Goal: Task Accomplishment & Management: Manage account settings

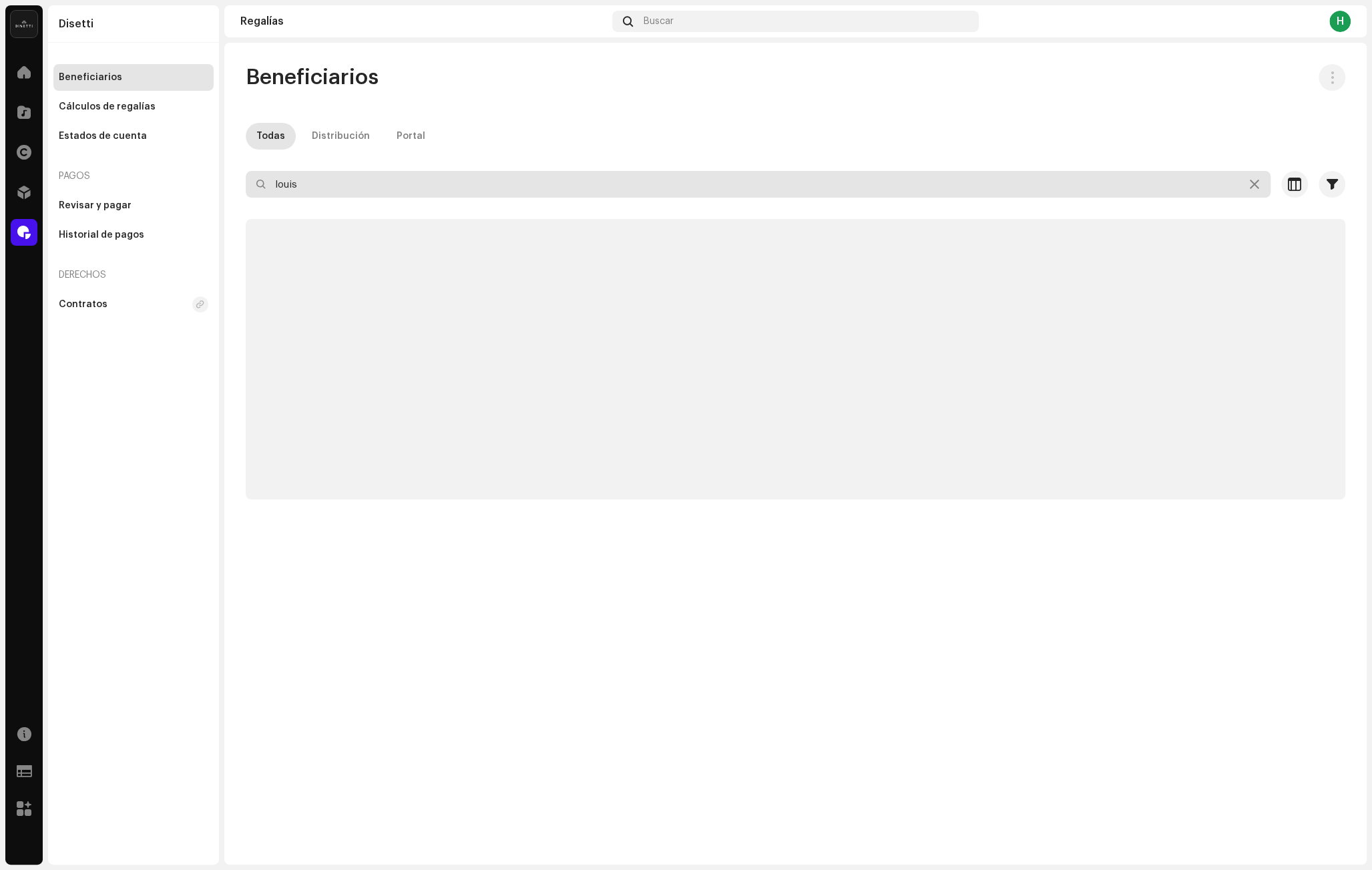
click at [311, 184] on input "louis" at bounding box center [758, 184] width 1025 height 27
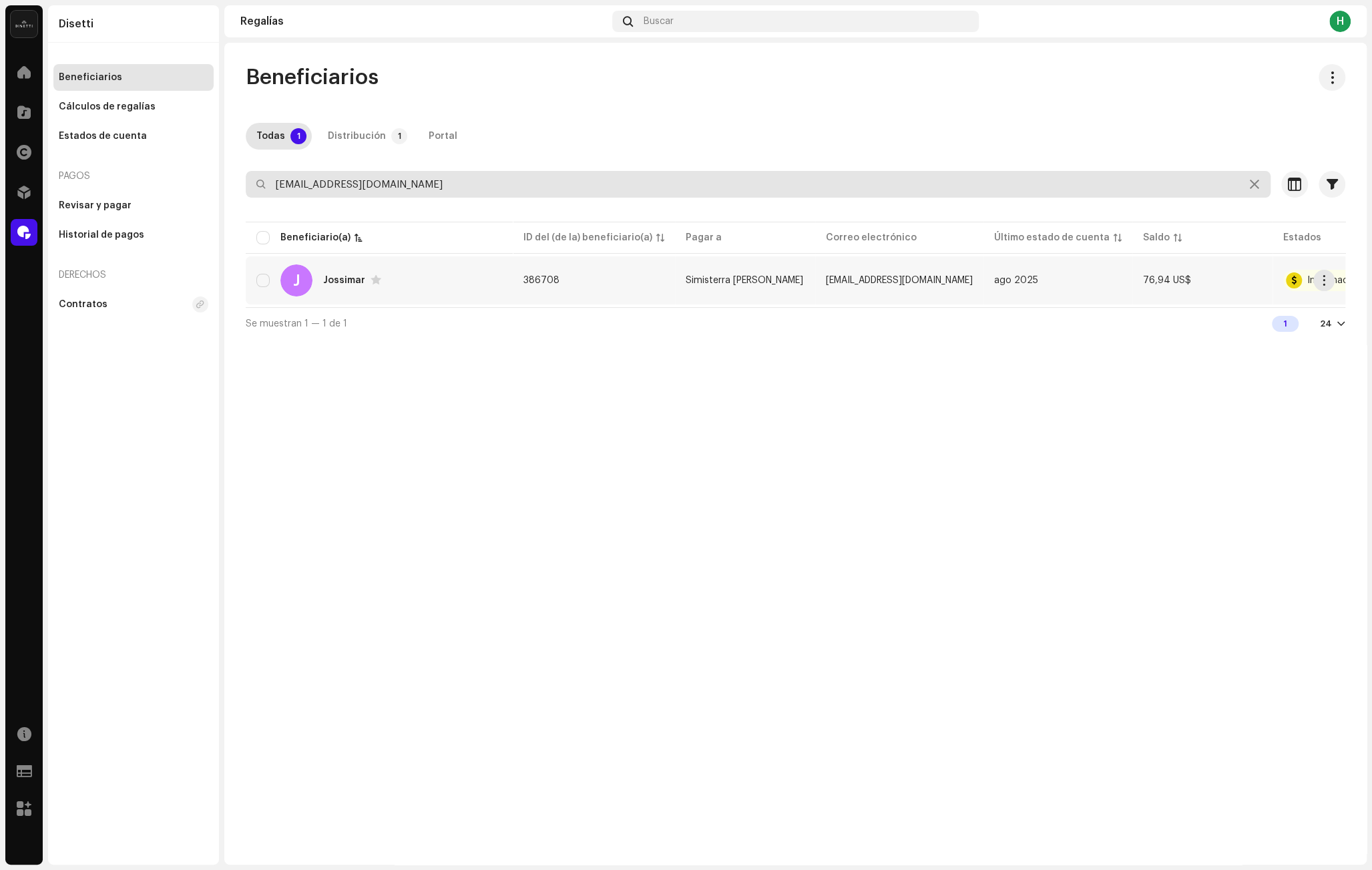
type input "[EMAIL_ADDRESS][DOMAIN_NAME]"
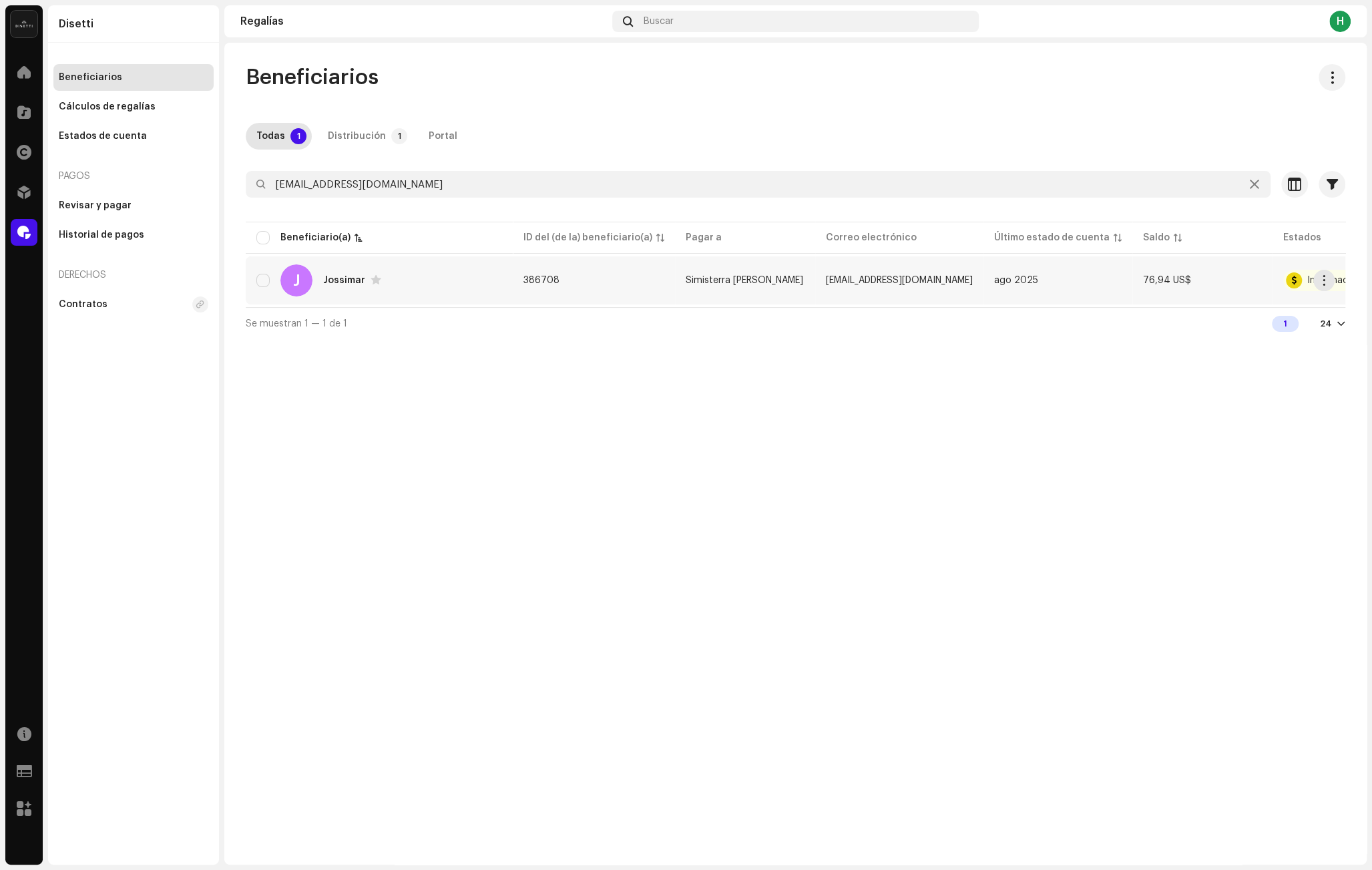
click at [390, 285] on div "[PERSON_NAME]" at bounding box center [379, 280] width 246 height 32
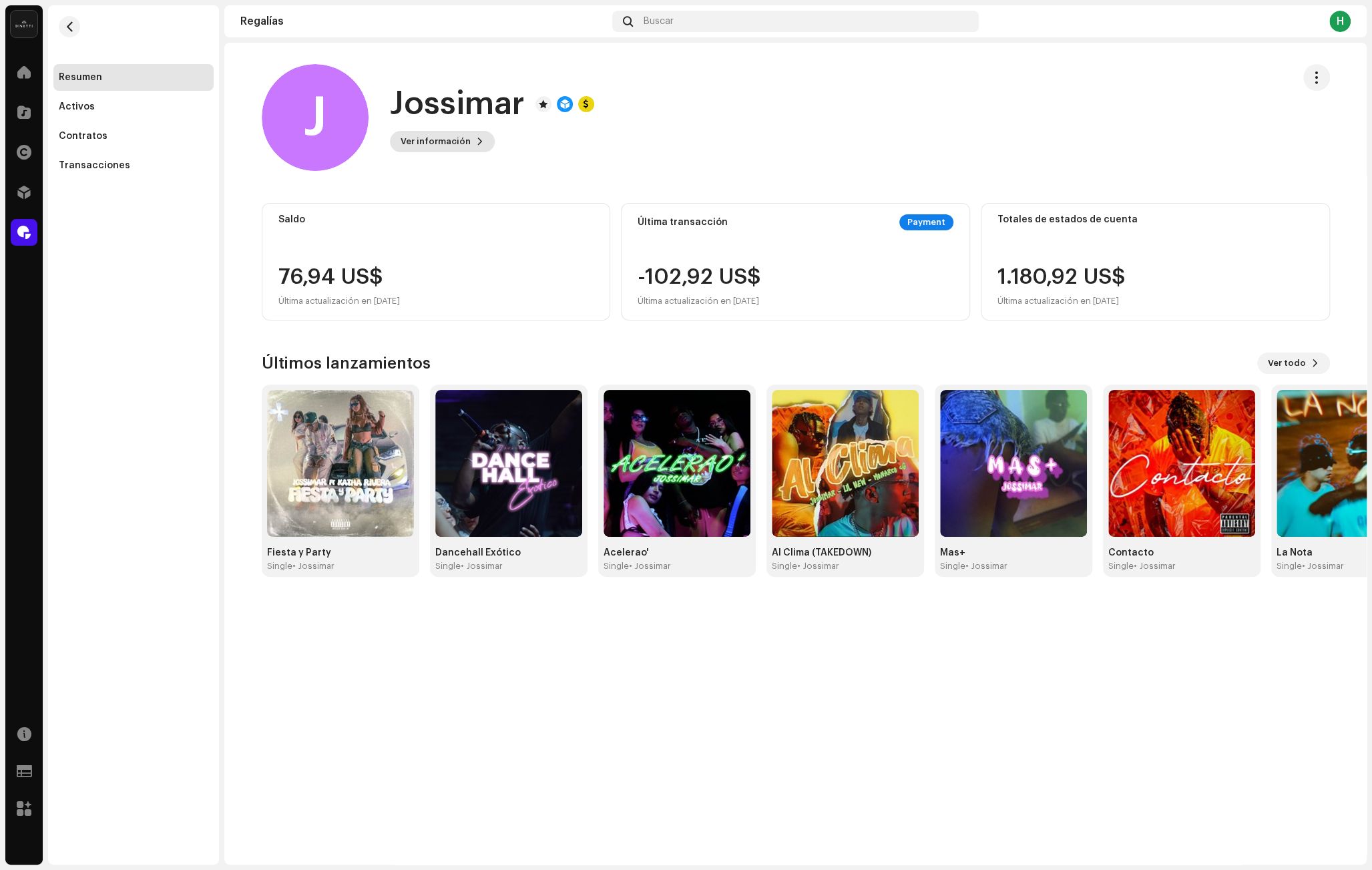
click at [445, 147] on span "Ver información" at bounding box center [435, 141] width 70 height 27
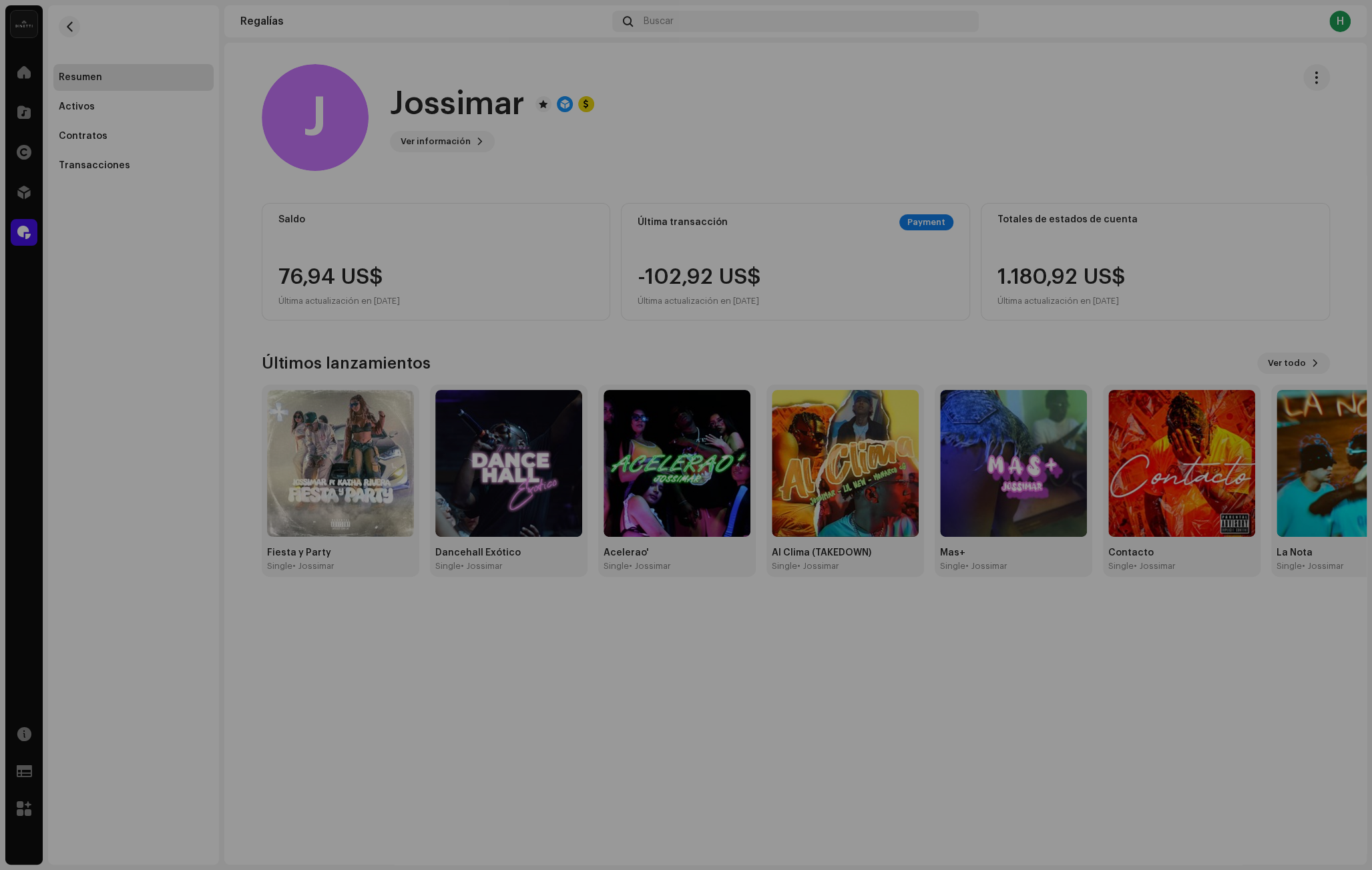
click at [484, 159] on div "J Jossimar 386708 Tipo Beneficiario(a) de la distribución Pagar a nombre de Sim…" at bounding box center [686, 435] width 1372 height 870
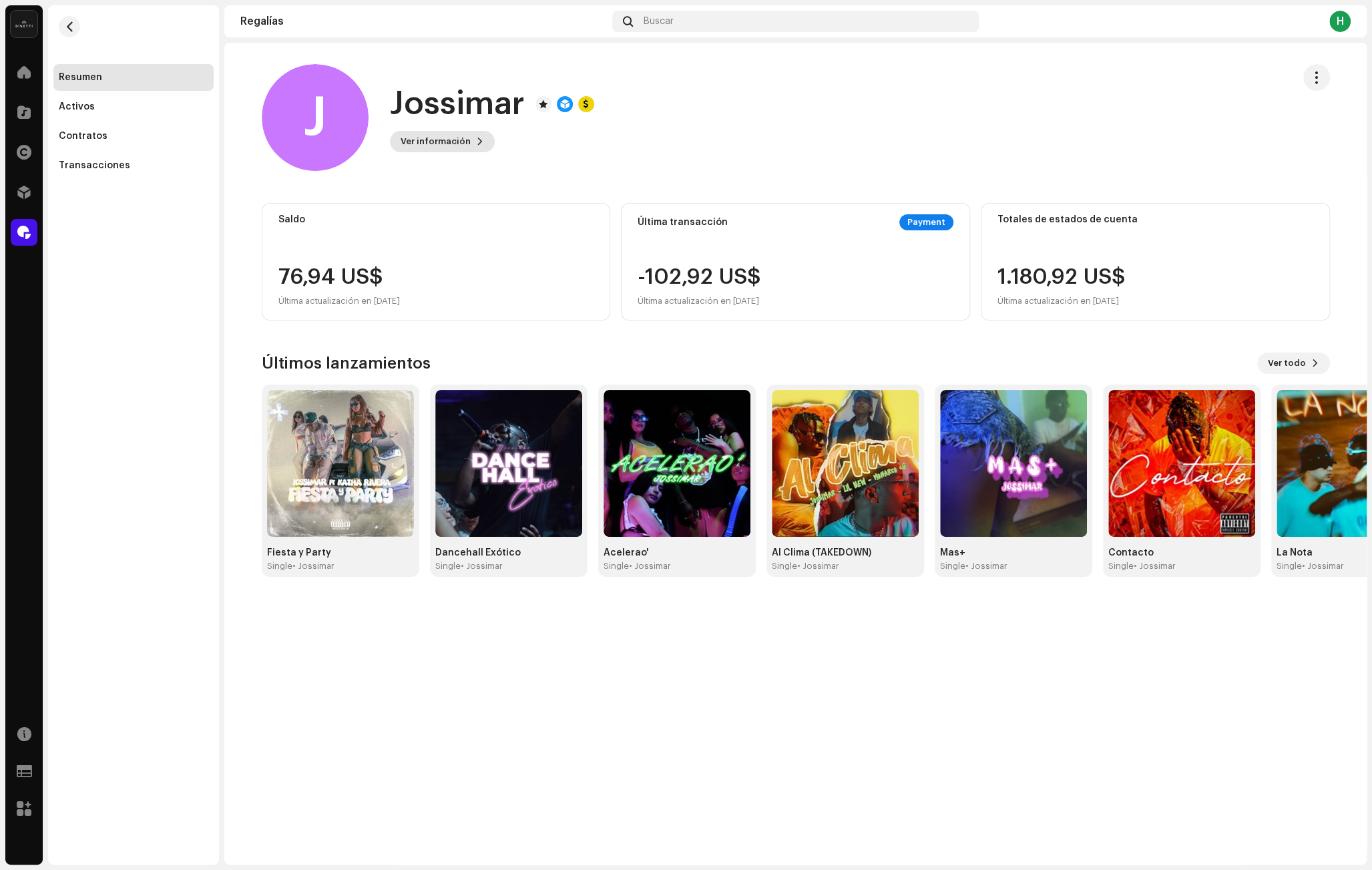
click at [458, 130] on span "Ver información" at bounding box center [435, 141] width 70 height 27
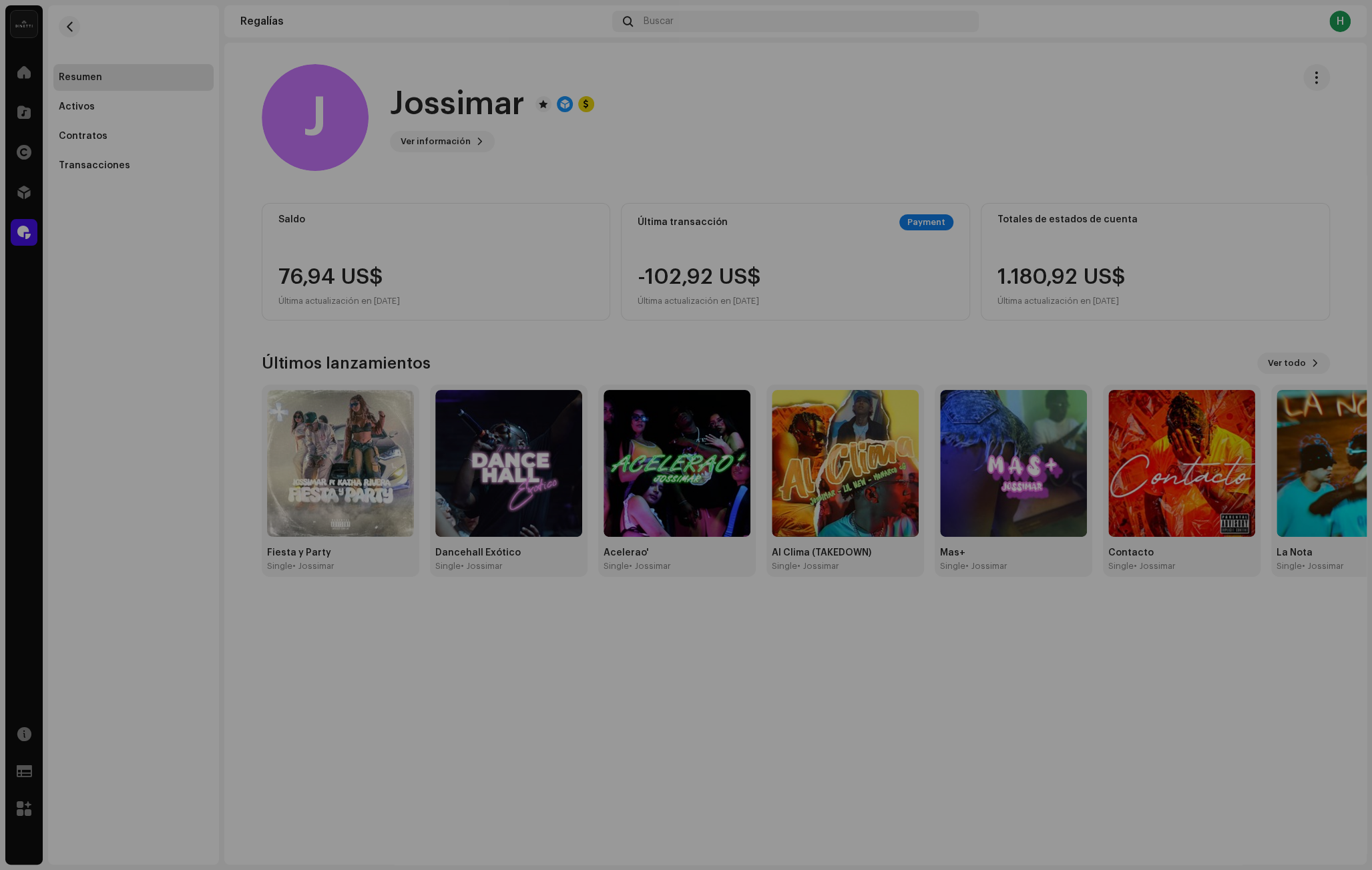
click at [715, 119] on div "J Jossimar 386708 Tipo Beneficiario(a) de la distribución Pagar a nombre de Sim…" at bounding box center [686, 435] width 1372 height 870
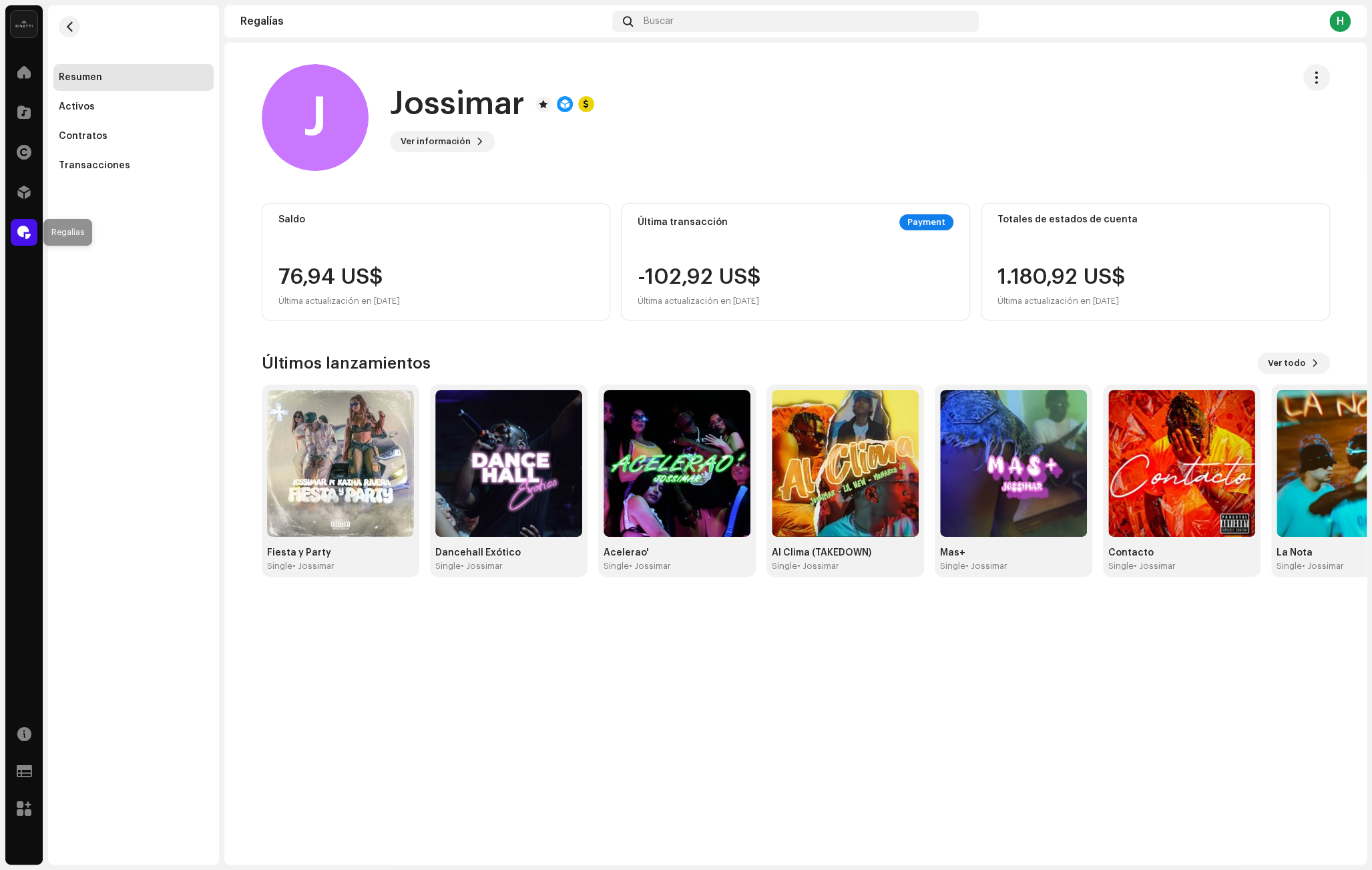
click at [18, 239] on div at bounding box center [24, 232] width 27 height 27
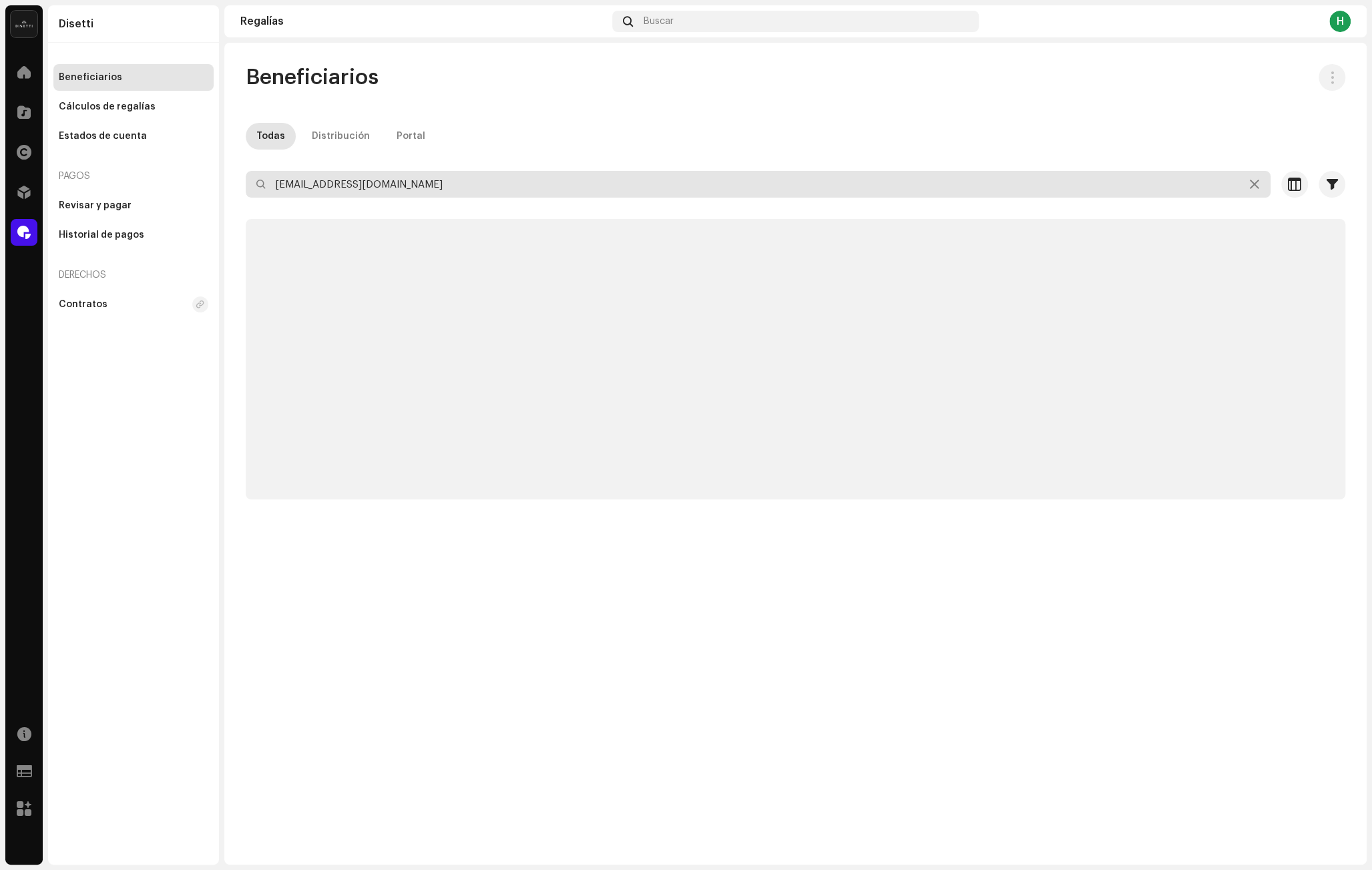
click at [324, 182] on input "[EMAIL_ADDRESS][DOMAIN_NAME]" at bounding box center [758, 184] width 1025 height 27
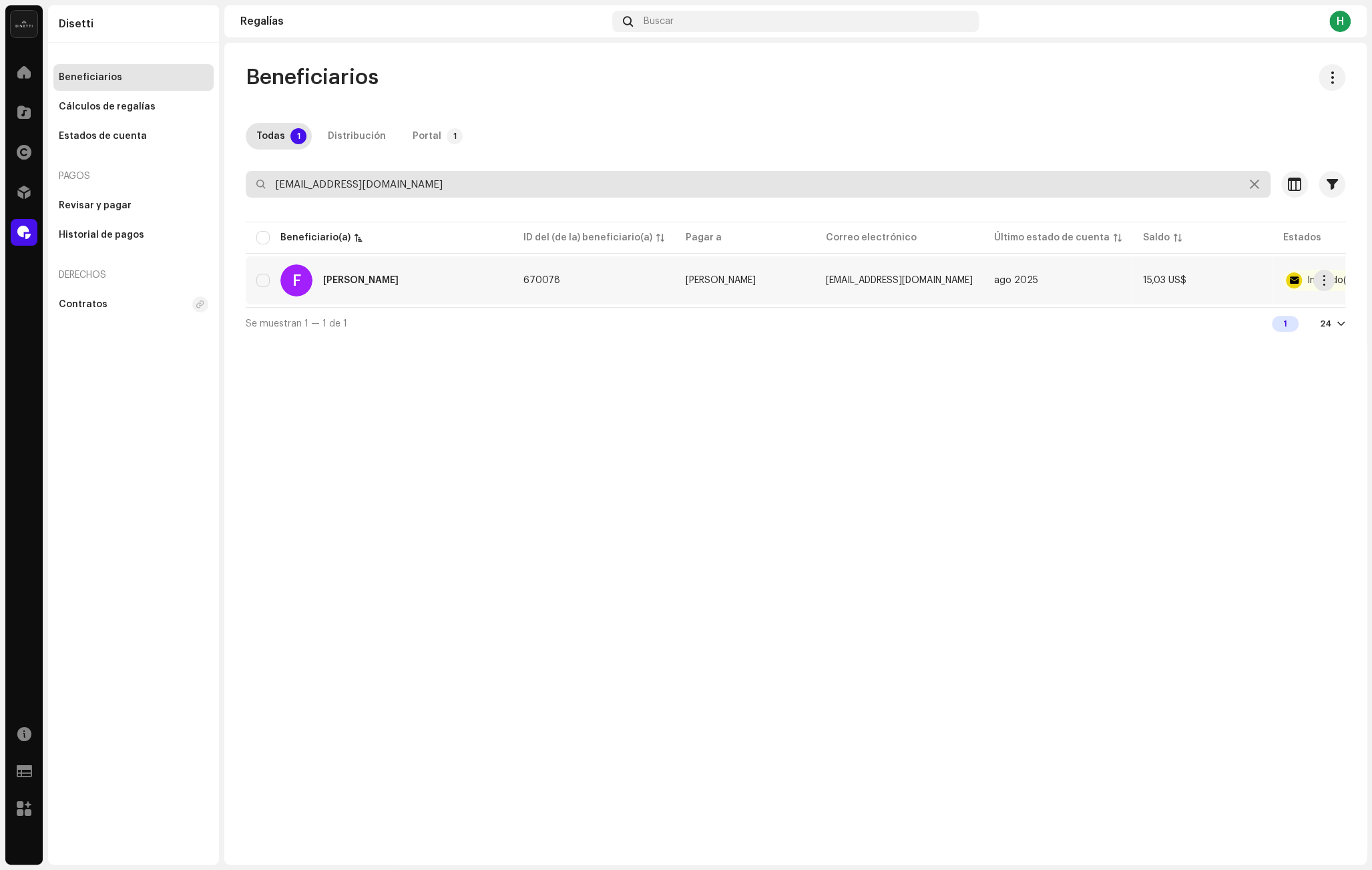
type input "[EMAIL_ADDRESS][DOMAIN_NAME]"
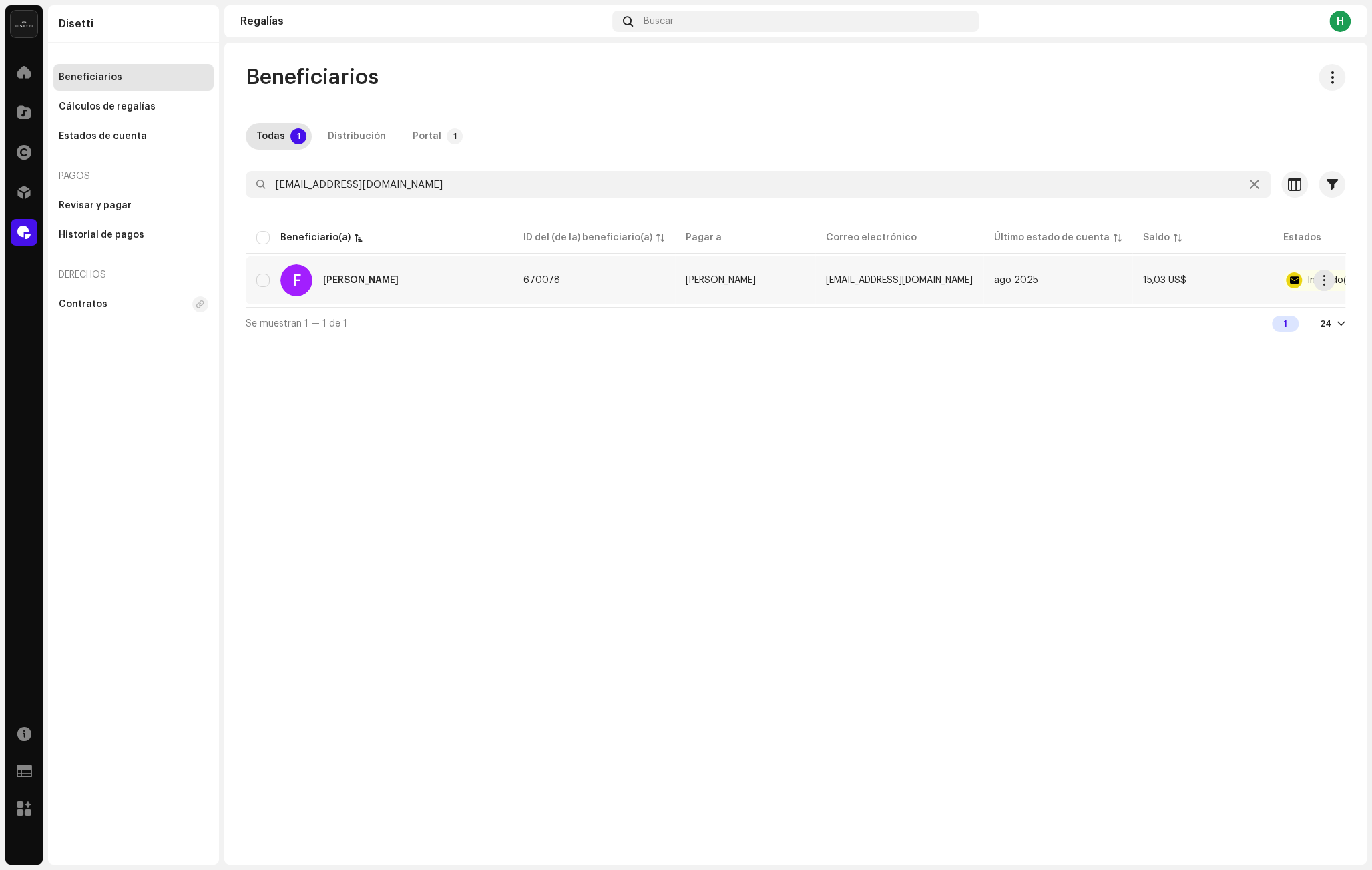
click at [446, 277] on div "F [PERSON_NAME]" at bounding box center [379, 280] width 246 height 32
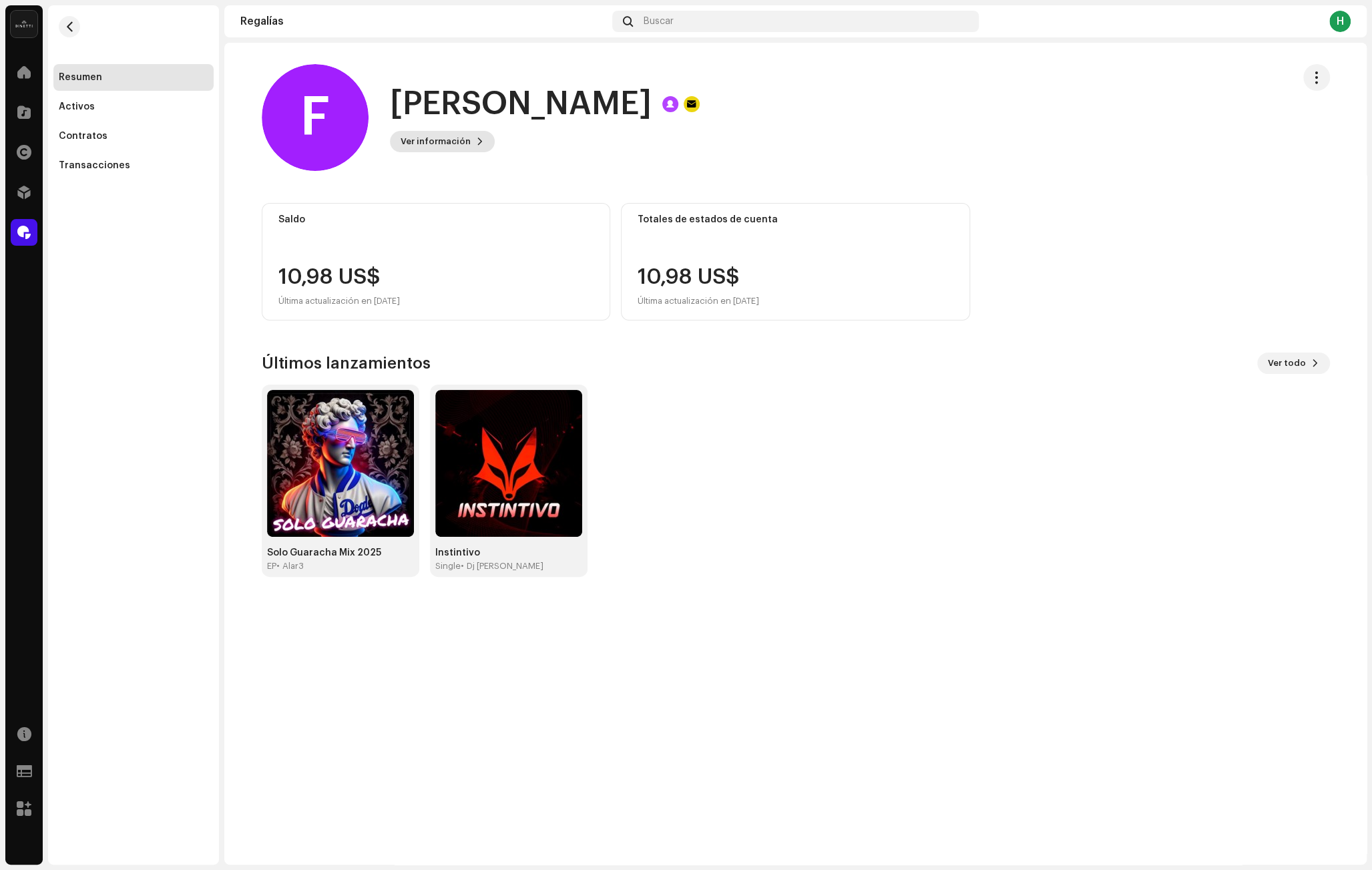
click at [405, 134] on span "Ver información" at bounding box center [435, 141] width 70 height 27
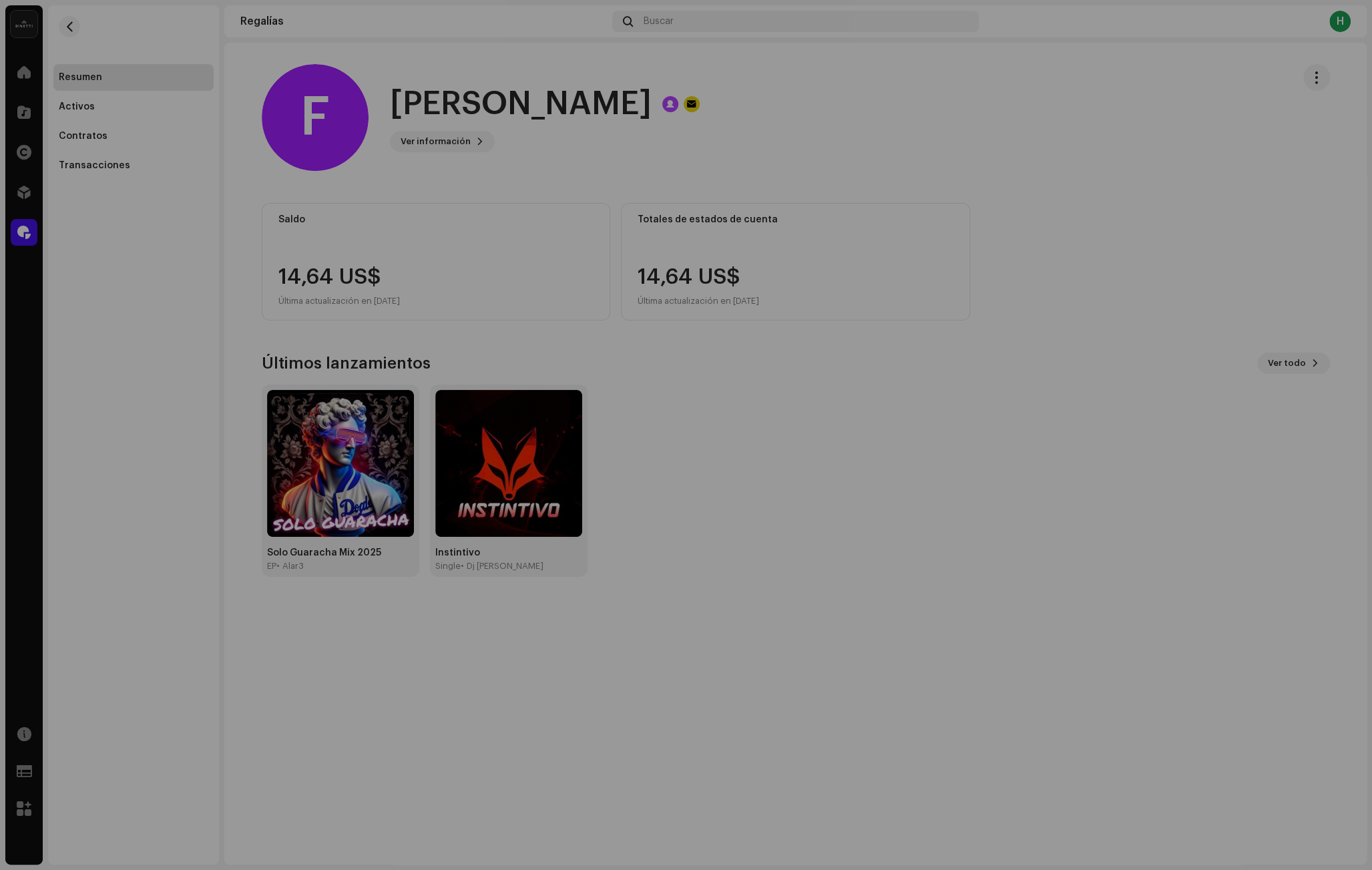
drag, startPoint x: 651, startPoint y: 119, endPoint x: 640, endPoint y: 118, distance: 11.0
click at [650, 119] on div "F Francisco jfa 670078 Tipo Portal Pagar a nombre de [PERSON_NAME] Correo elect…" at bounding box center [686, 435] width 1372 height 870
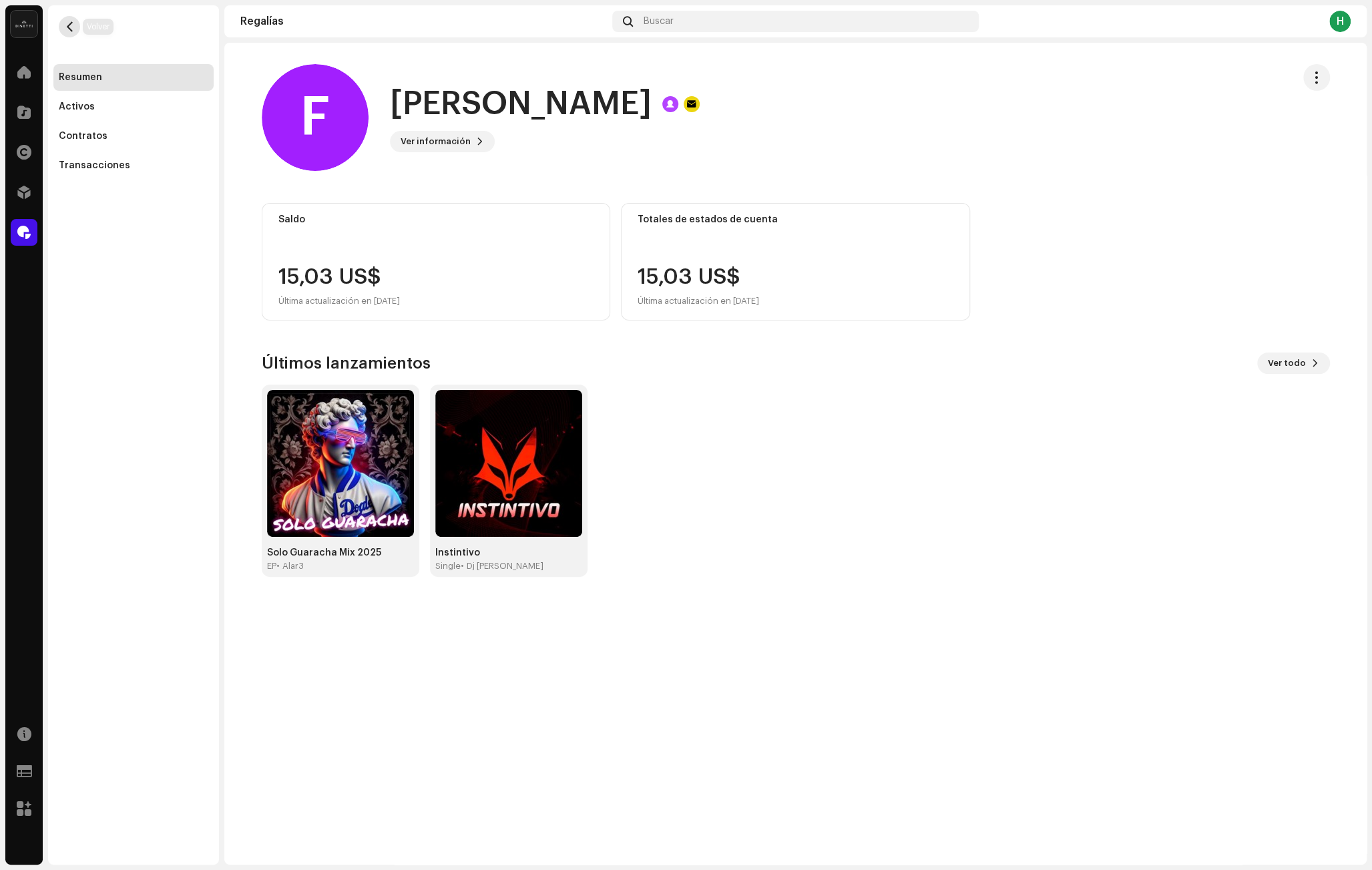
click at [71, 22] on span "button" at bounding box center [70, 27] width 10 height 11
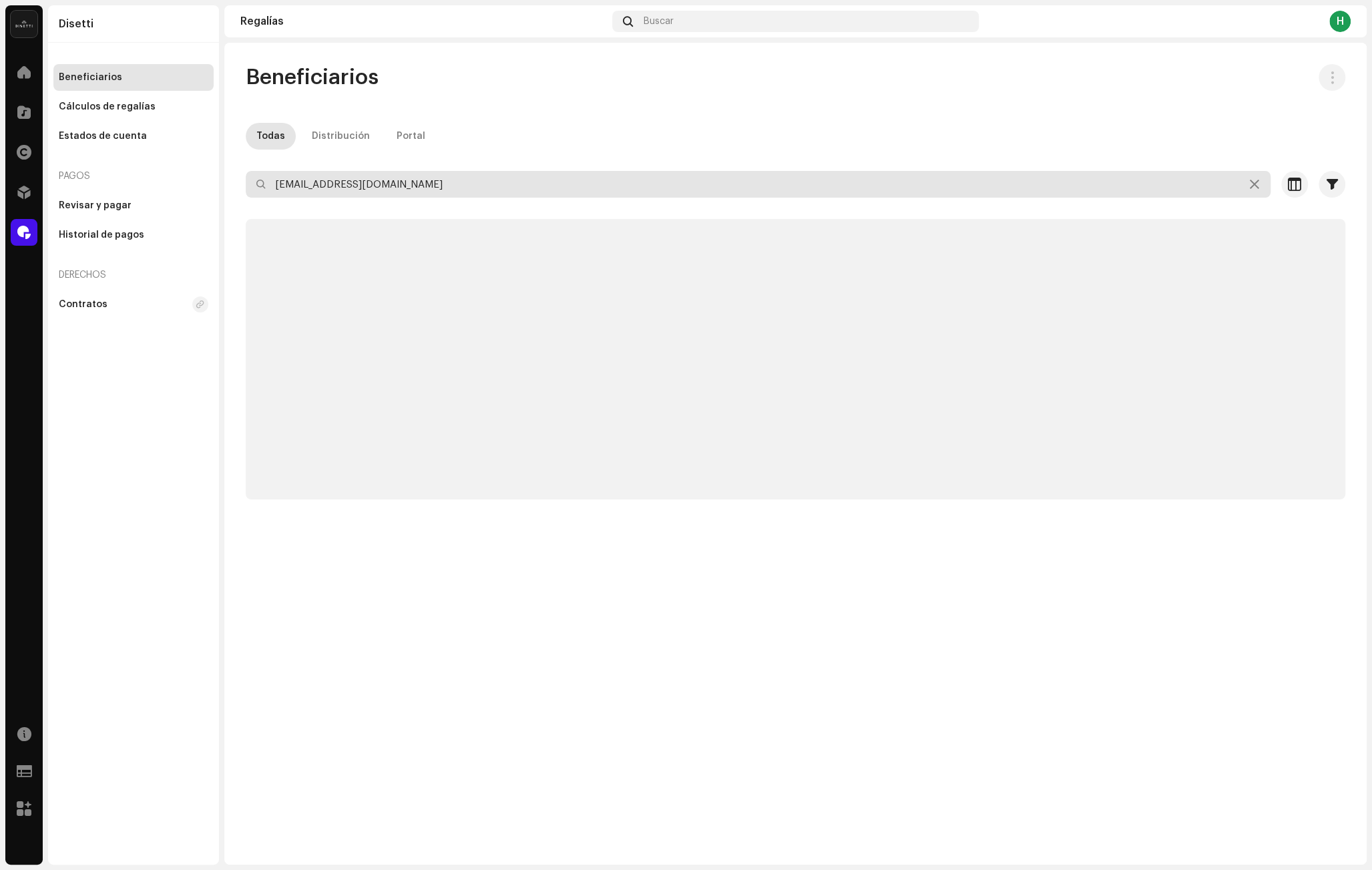
click at [358, 174] on input "[EMAIL_ADDRESS][DOMAIN_NAME]" at bounding box center [758, 184] width 1025 height 27
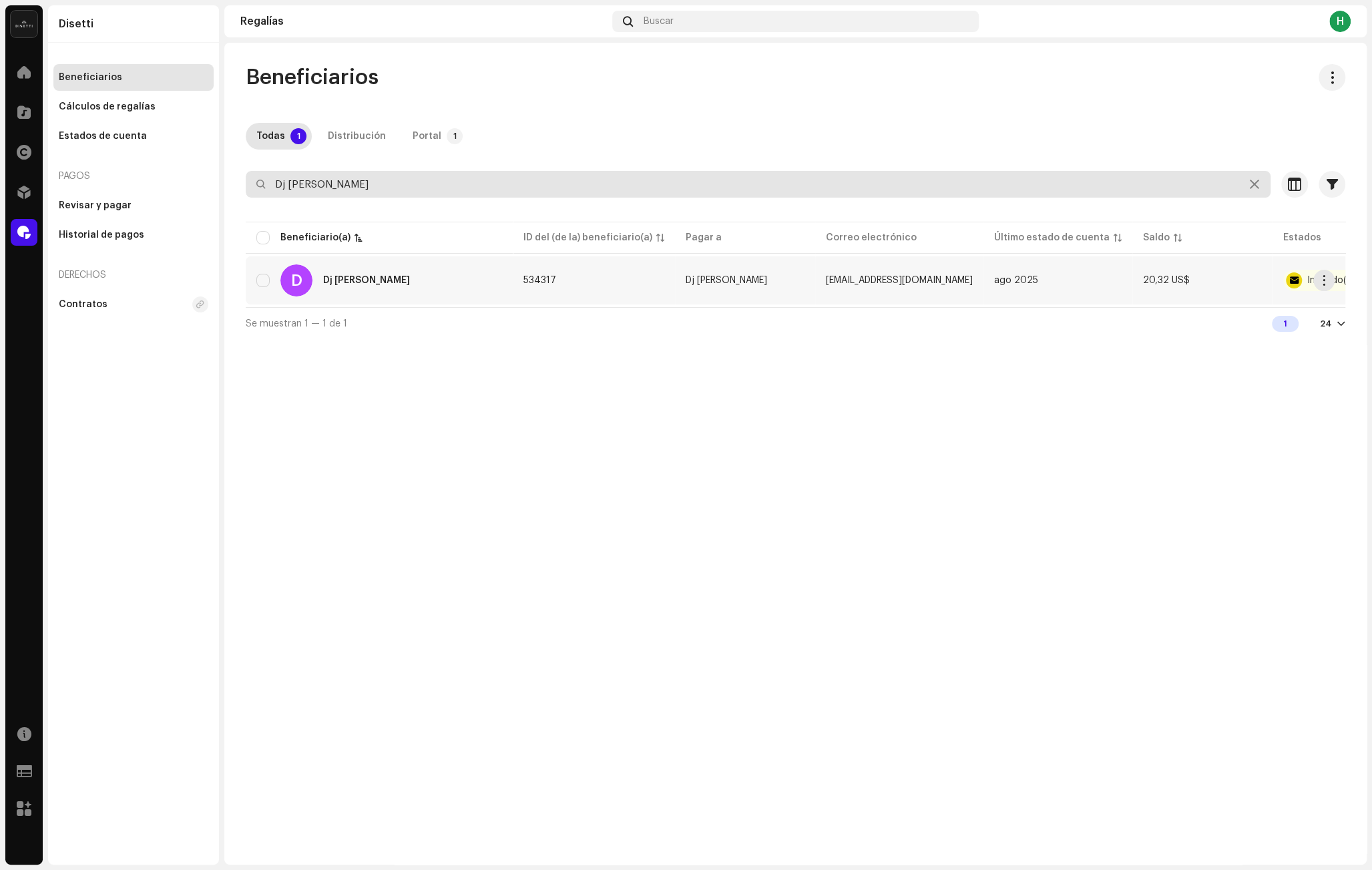
type input "Dj [PERSON_NAME]"
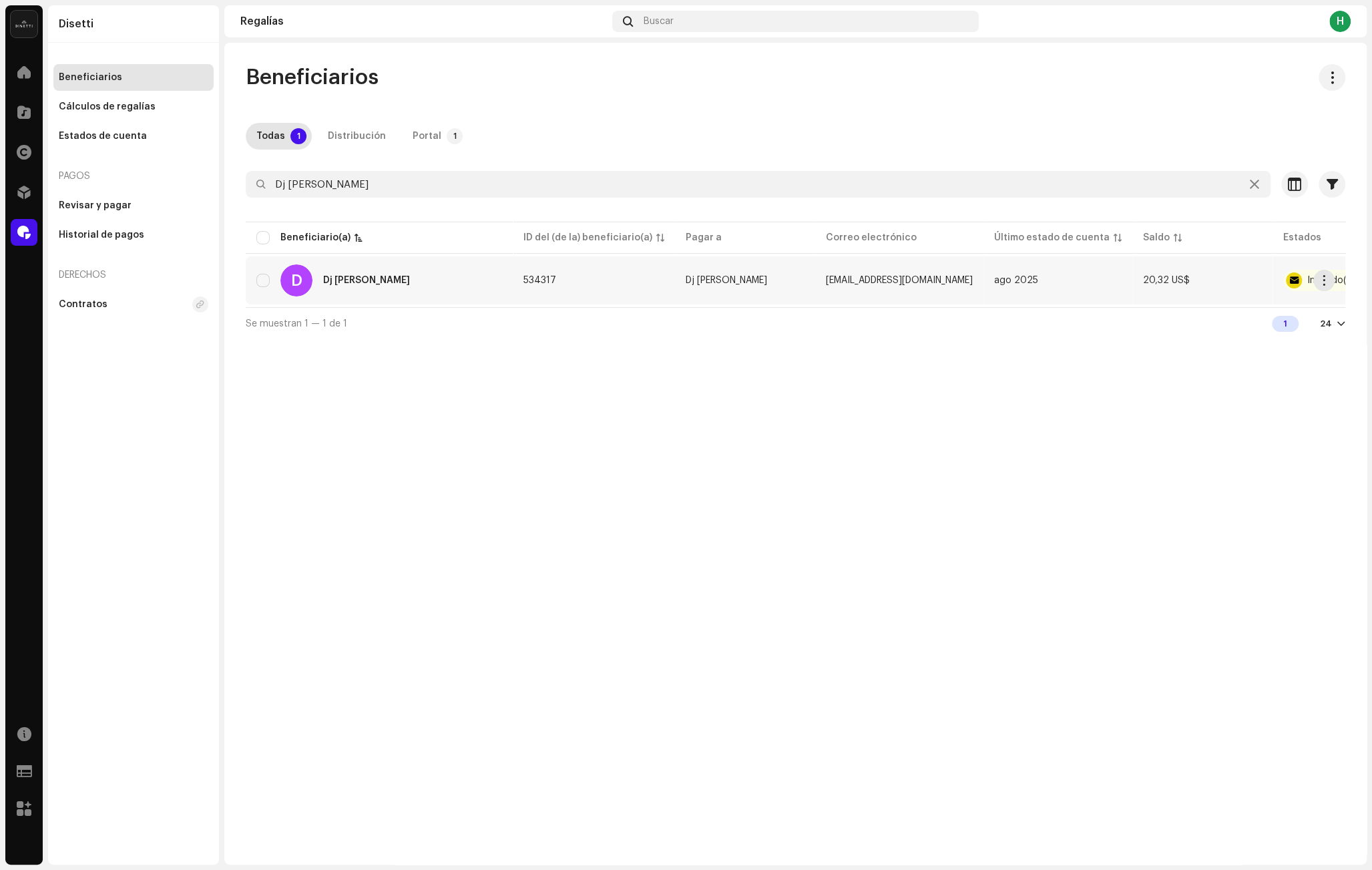
click at [418, 280] on div "D Dj [PERSON_NAME]" at bounding box center [379, 280] width 246 height 32
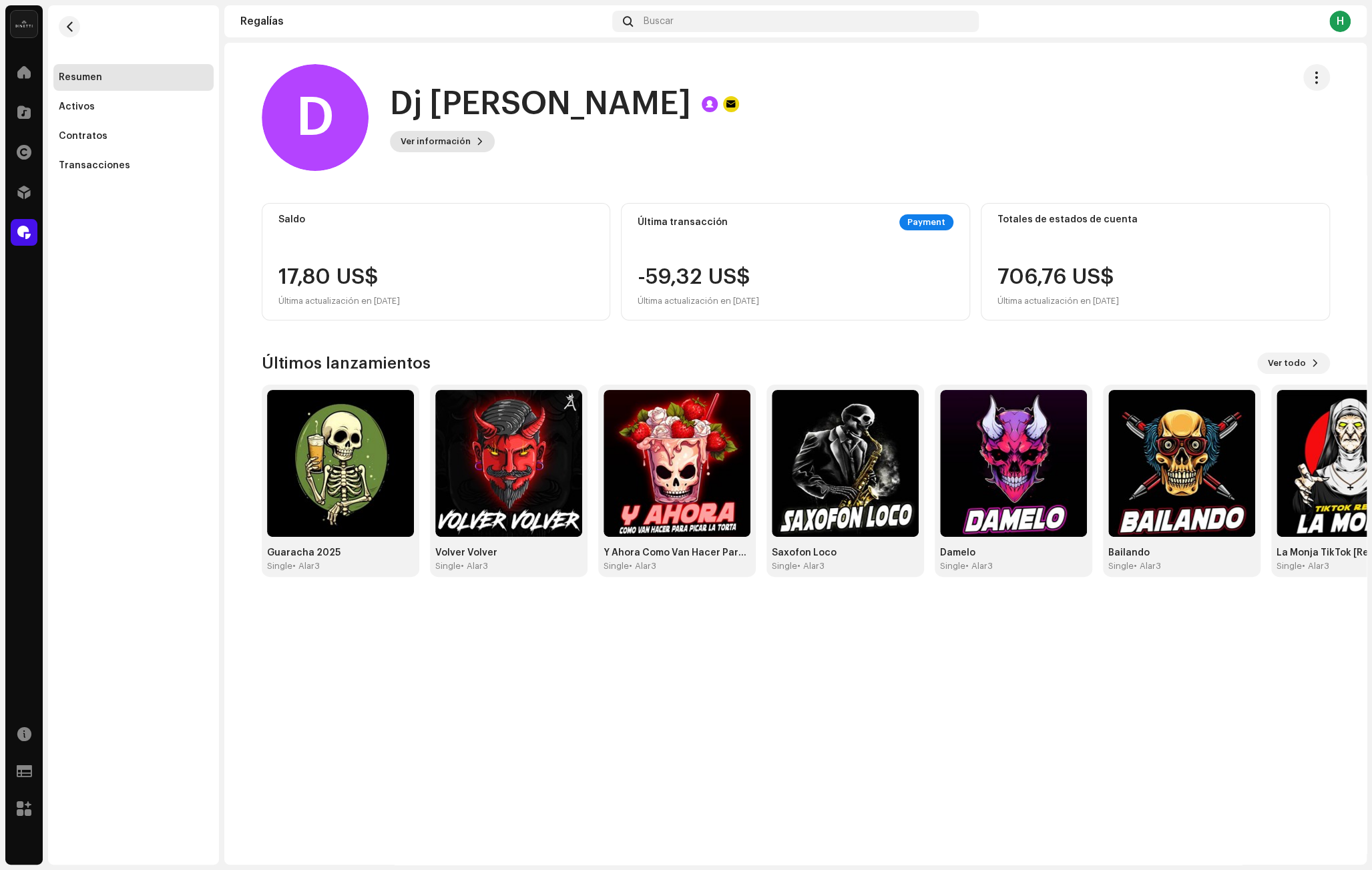
click at [436, 148] on span "Ver información" at bounding box center [435, 141] width 70 height 27
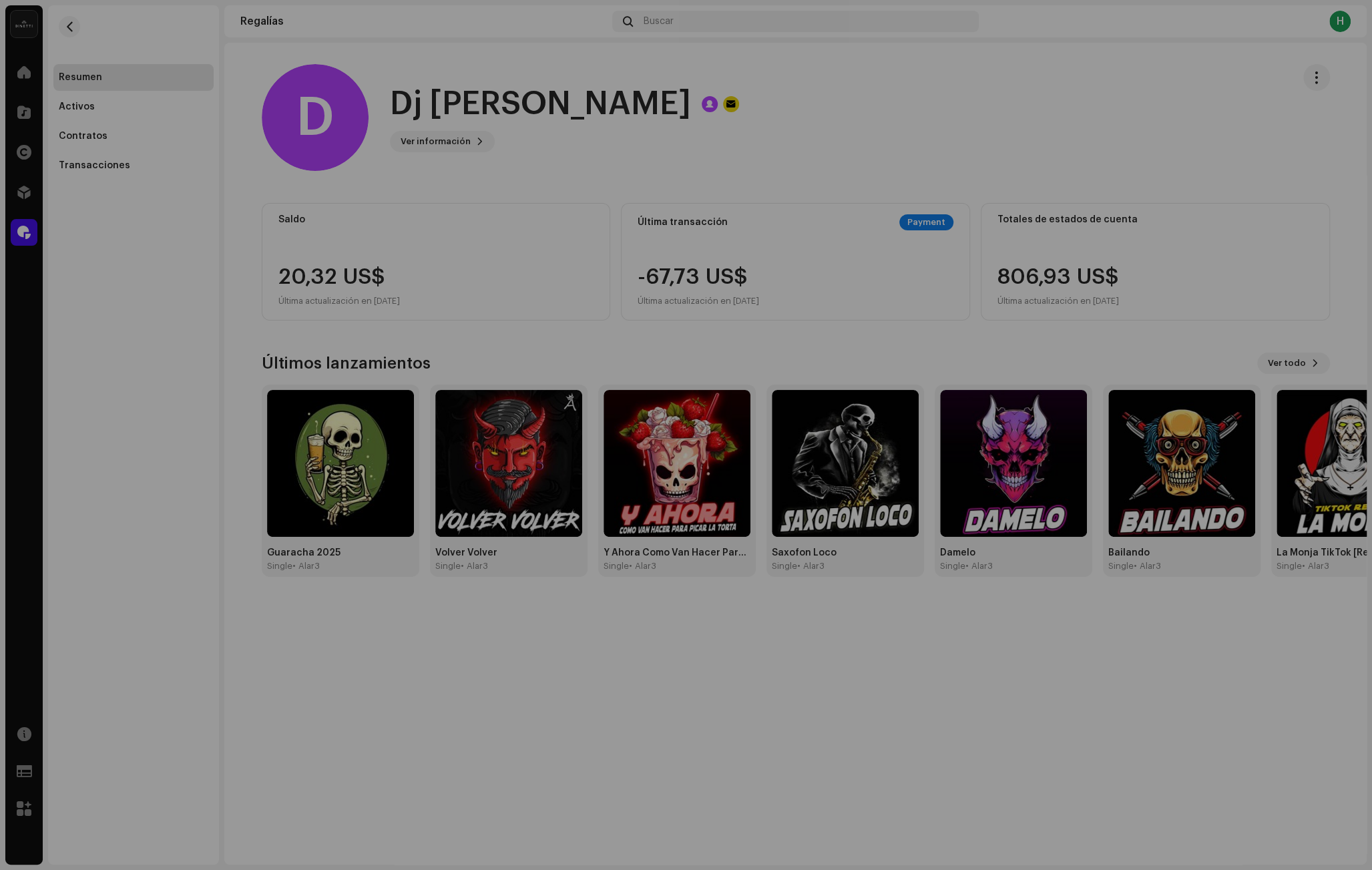
click at [583, 153] on div "D Dj Francisco JFA 534317 Tipo Portal Pagar a nombre de Dj Francisco JFA Correo…" at bounding box center [686, 435] width 1372 height 870
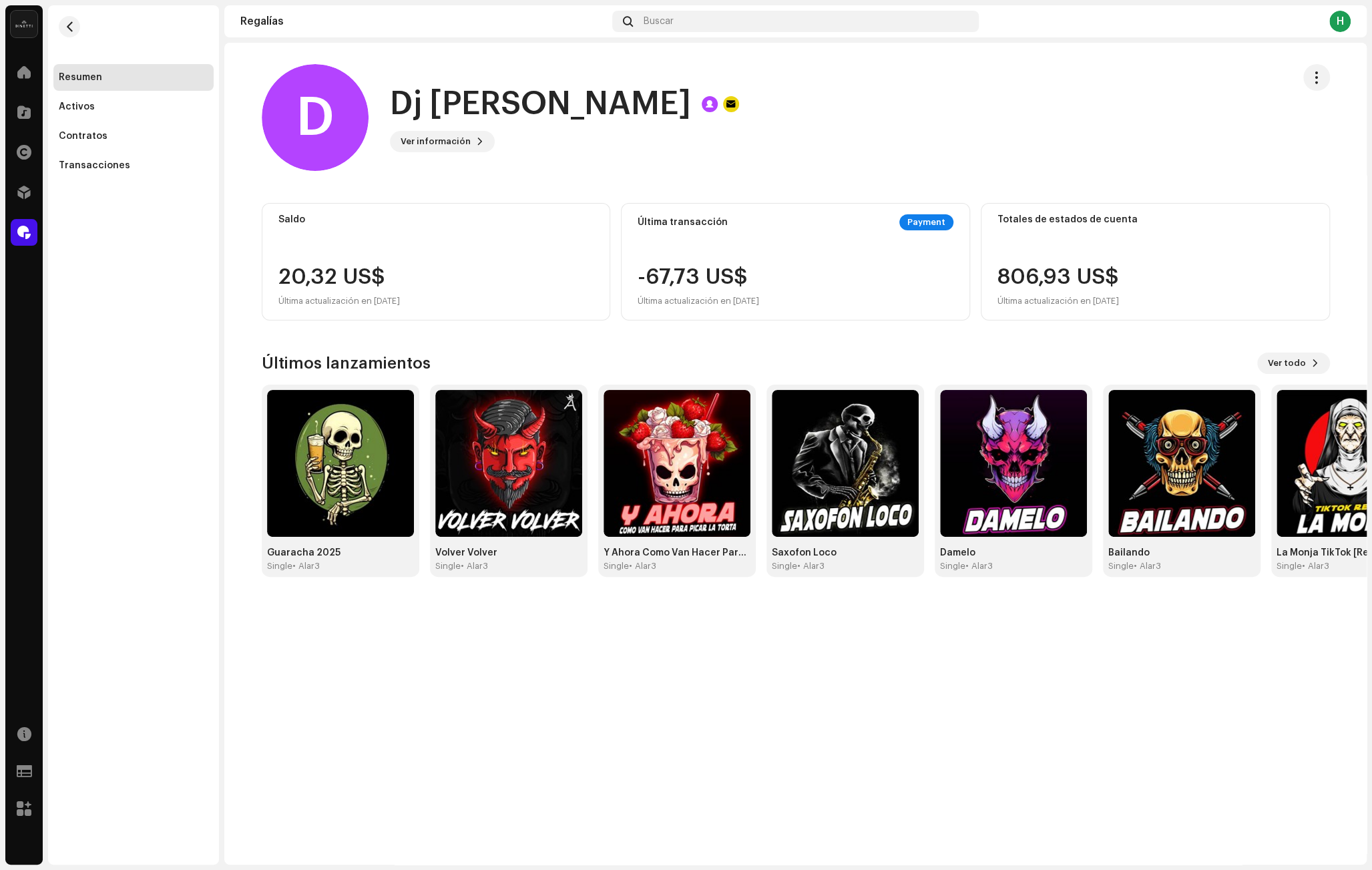
click at [484, 131] on div "Ver información" at bounding box center [563, 141] width 349 height 22
click at [466, 133] on span "Ver información" at bounding box center [435, 141] width 70 height 27
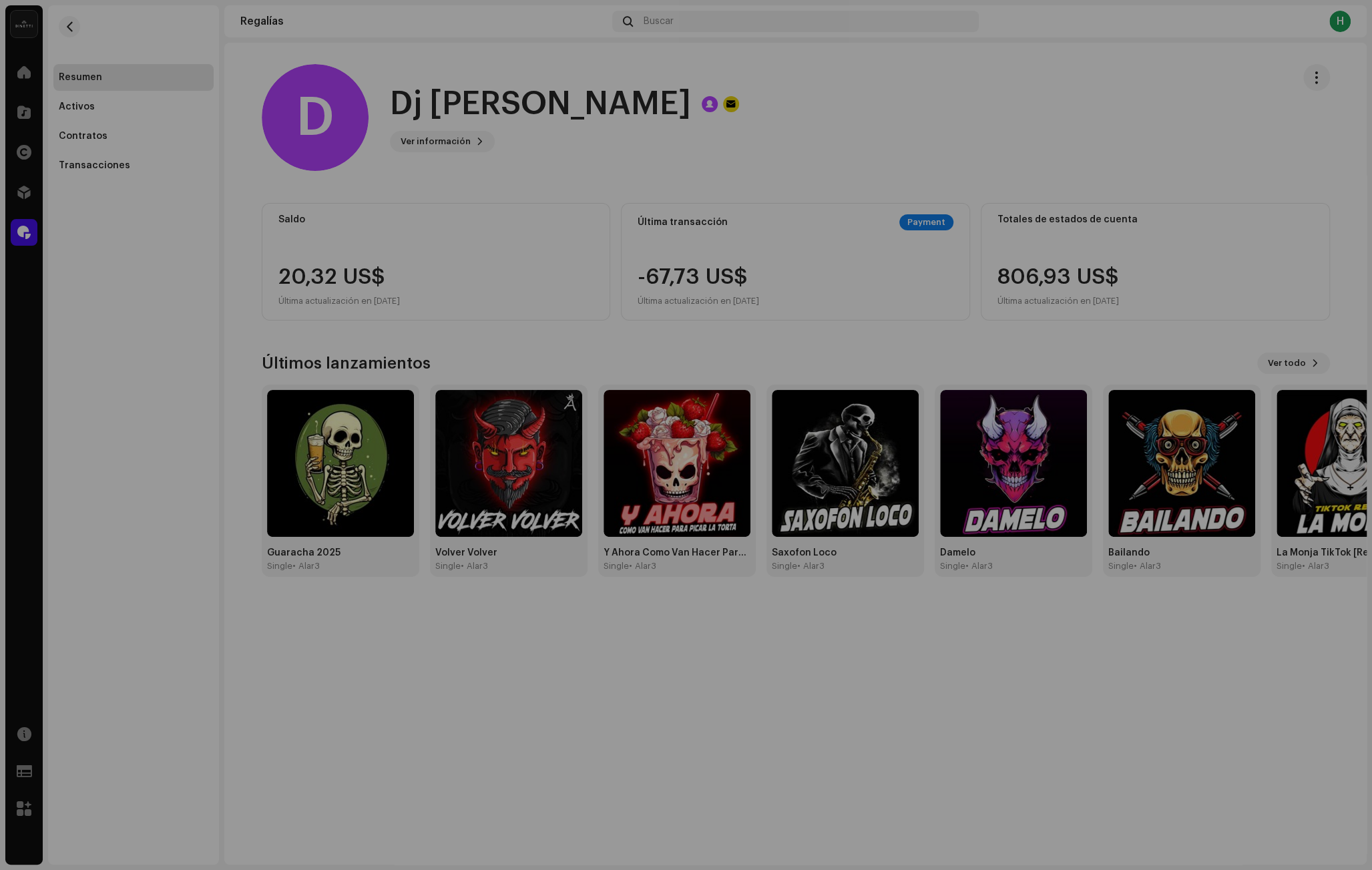
click at [719, 149] on div "D Dj Francisco JFA 534317 Tipo Portal Pagar a nombre de Dj Francisco JFA Correo…" at bounding box center [686, 435] width 1372 height 870
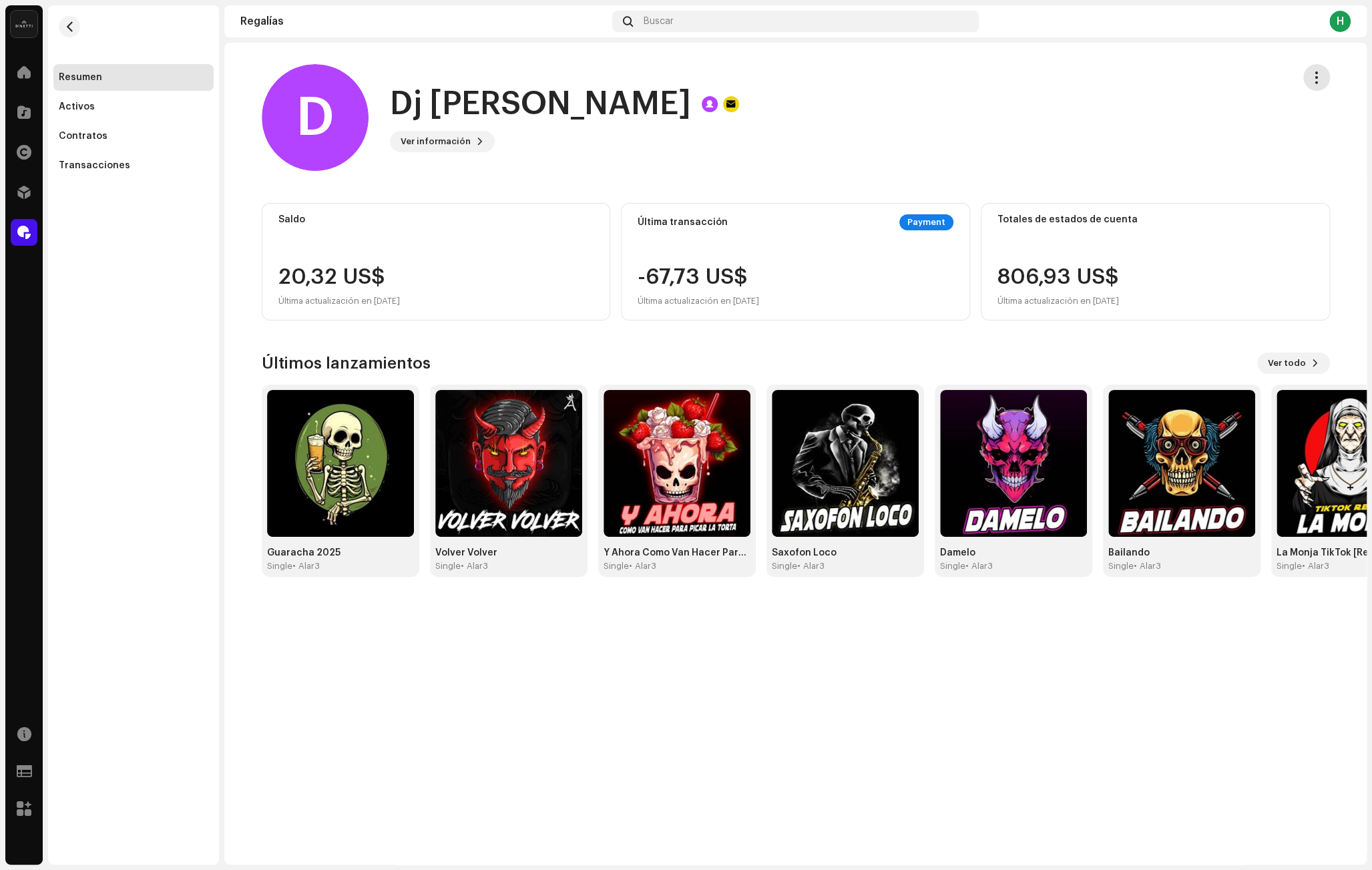
click at [1326, 82] on button "button" at bounding box center [1316, 77] width 27 height 27
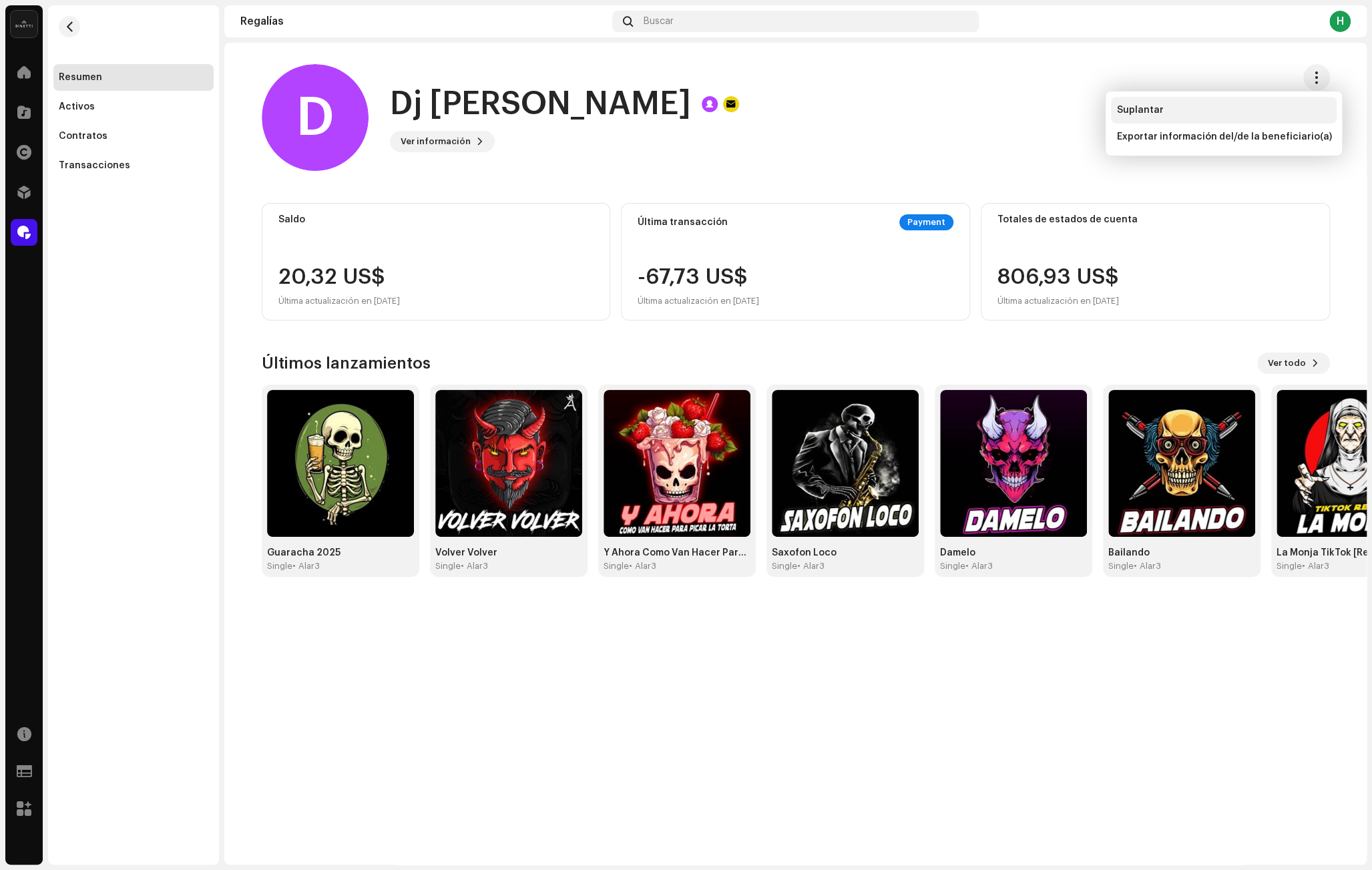
click at [1158, 113] on span "Suplantar" at bounding box center [1139, 110] width 46 height 11
